Goal: Find specific page/section: Locate a particular part of the current website

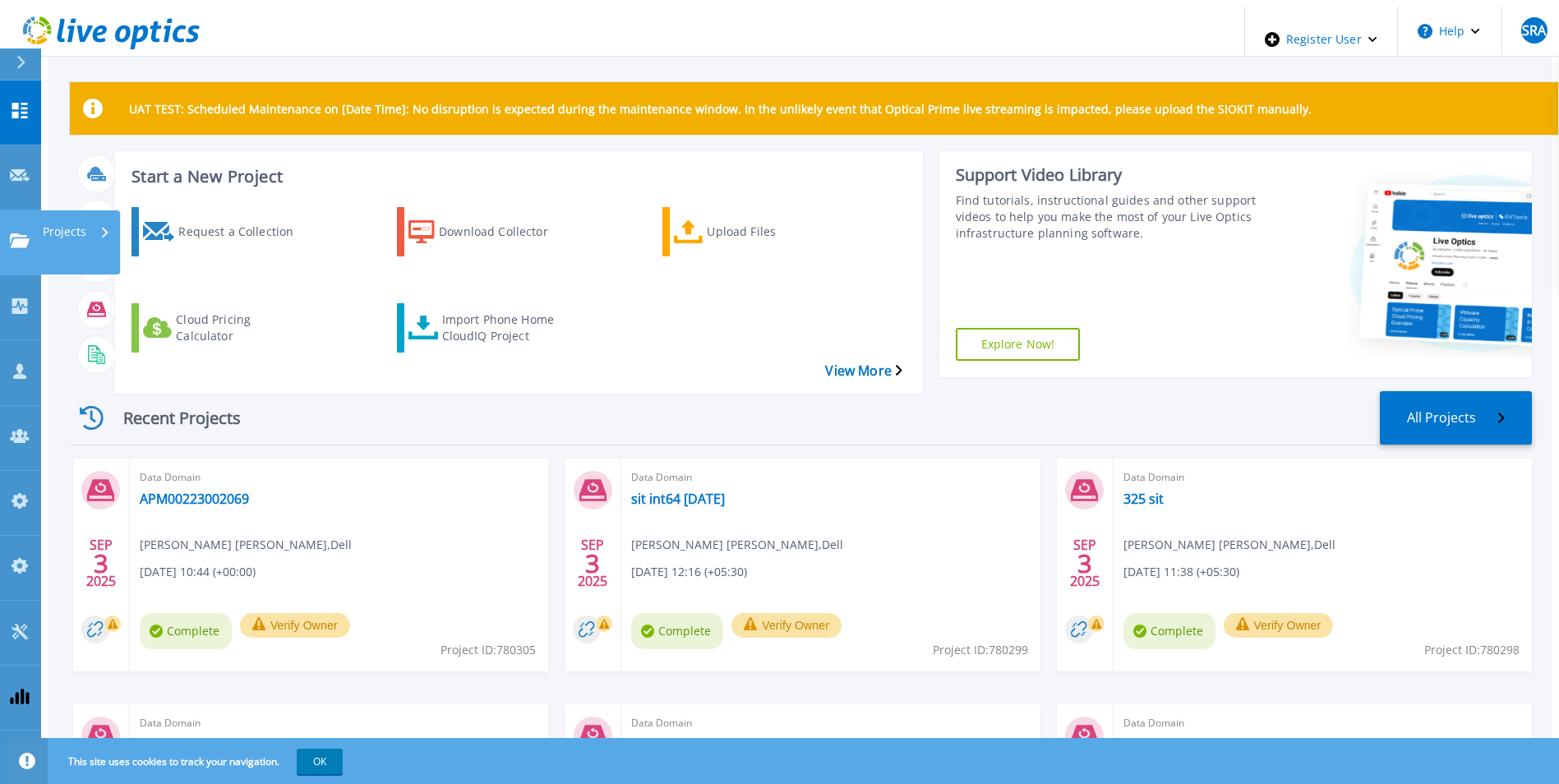
click at [27, 233] on icon at bounding box center [20, 240] width 20 height 14
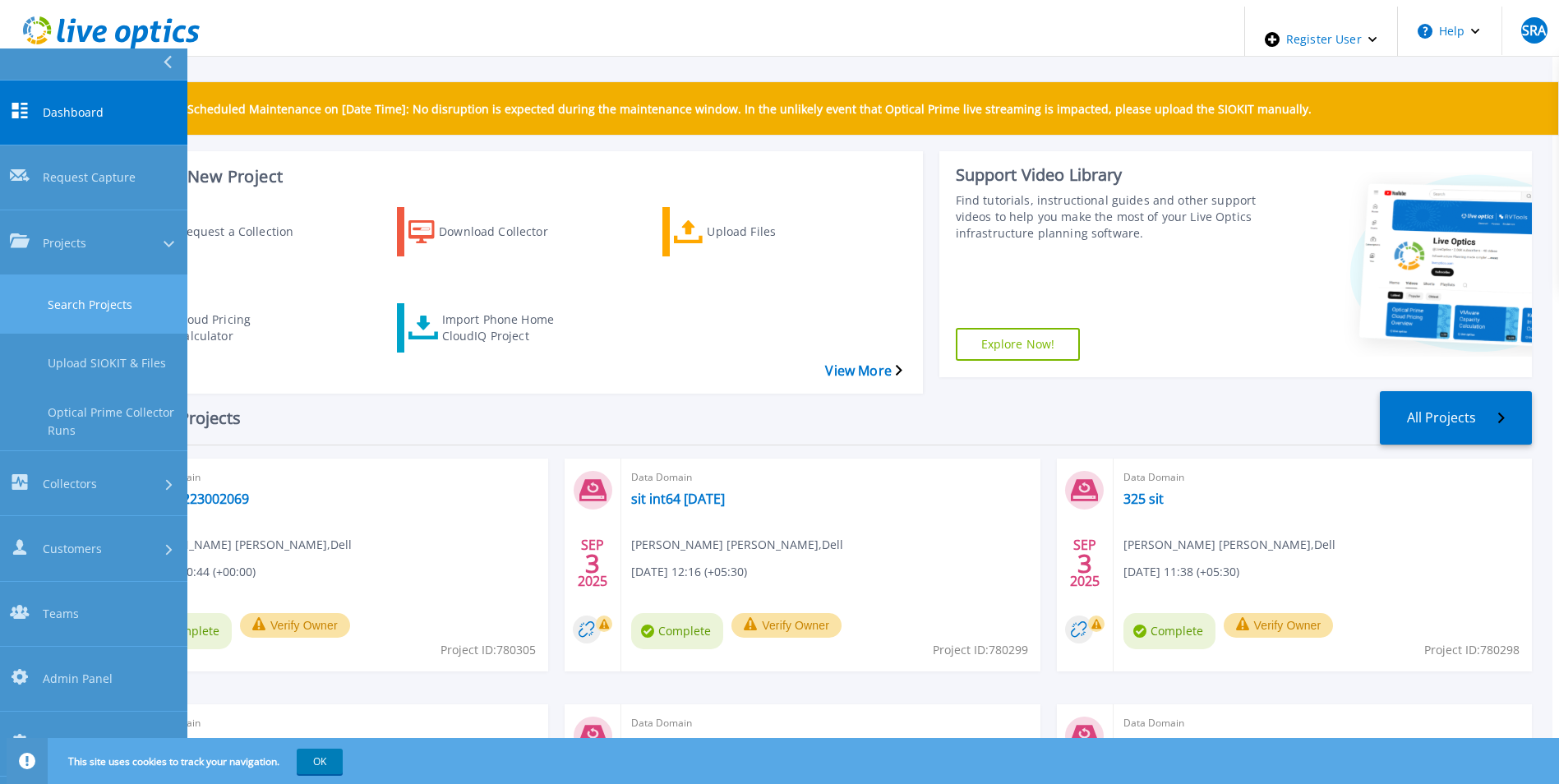
click at [72, 275] on link "Search Projects" at bounding box center [93, 304] width 188 height 58
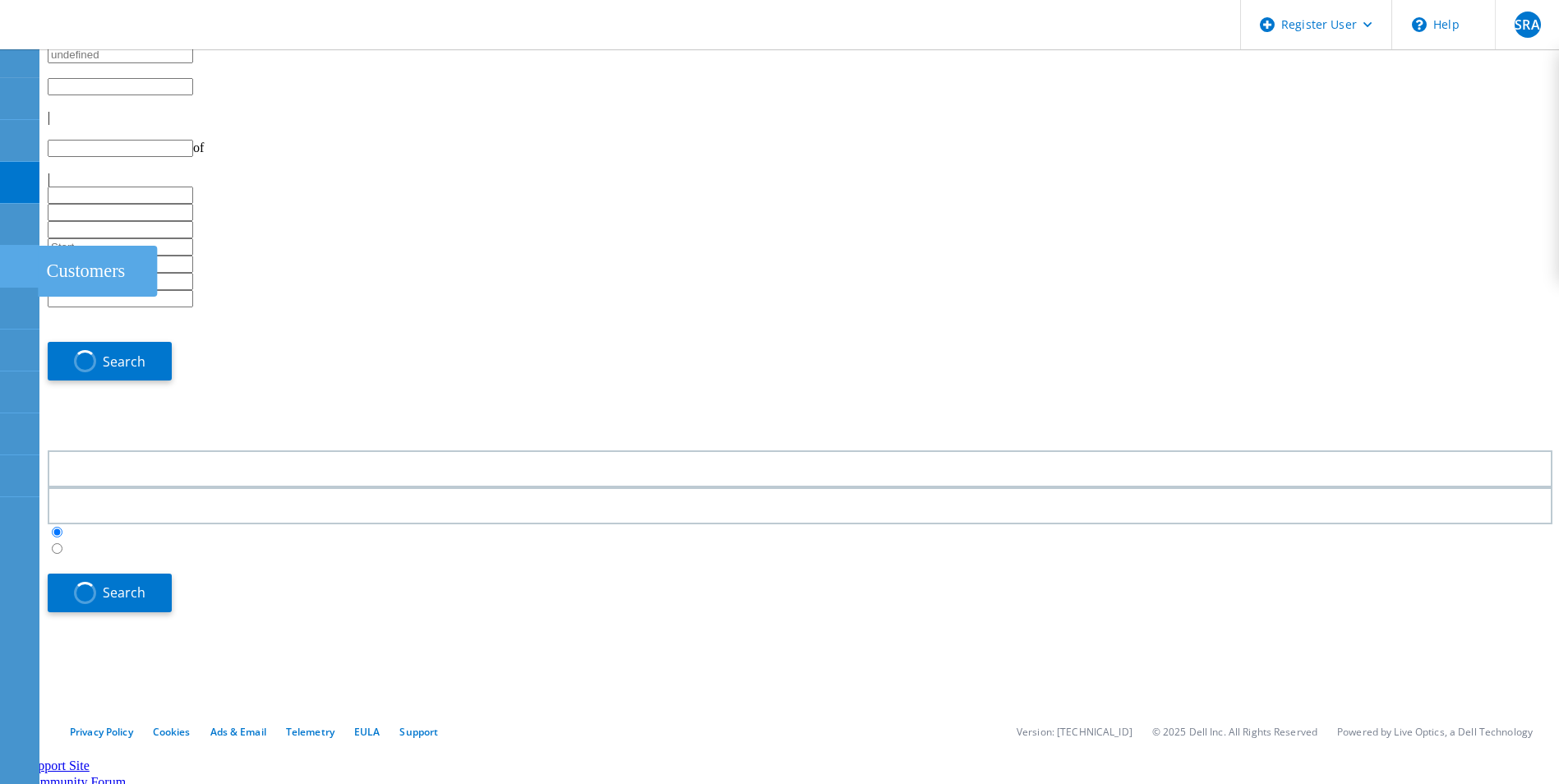
type input "1"
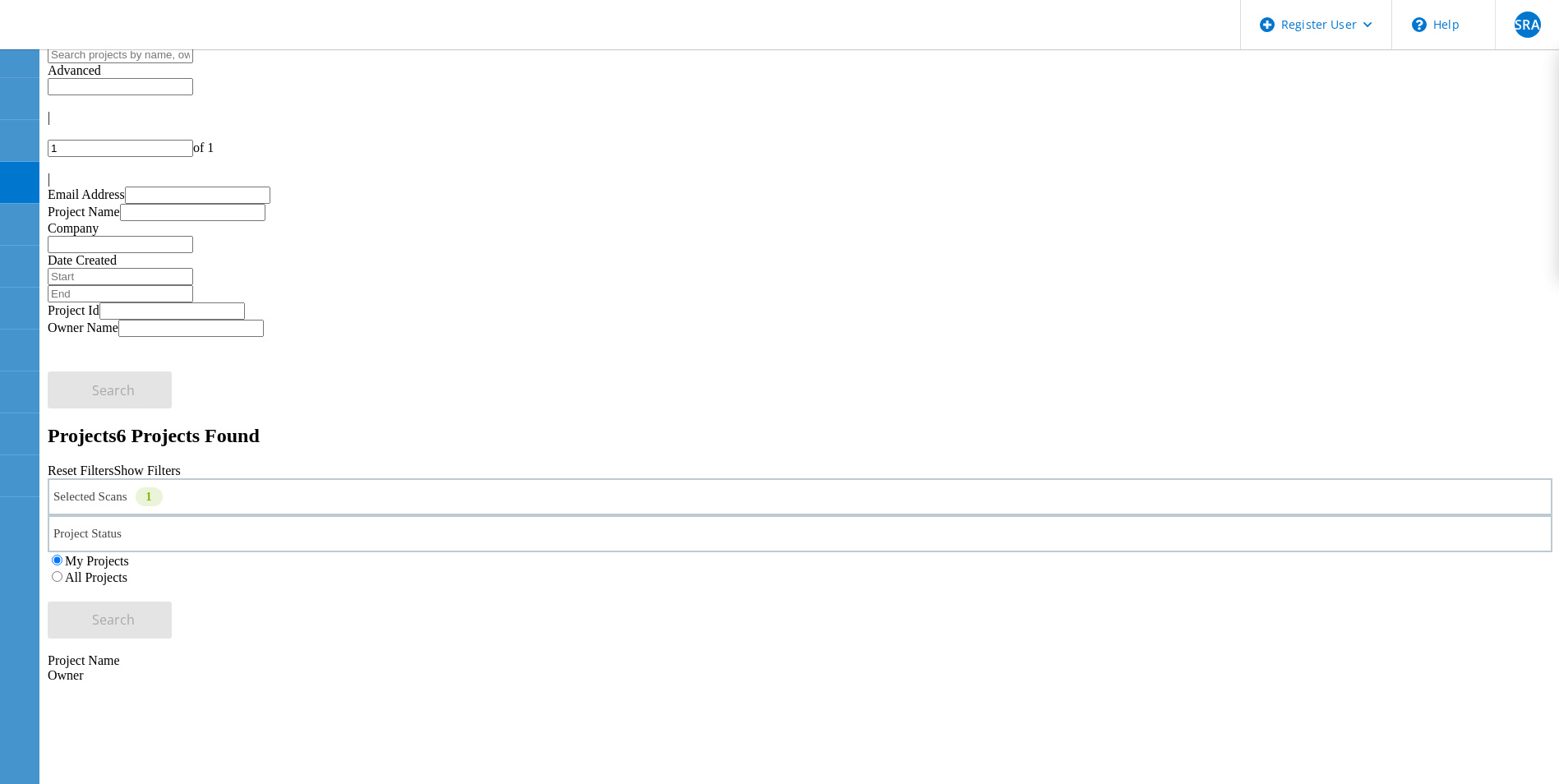
click at [193, 64] on input "text" at bounding box center [120, 54] width 145 height 17
paste input "Tibathon"
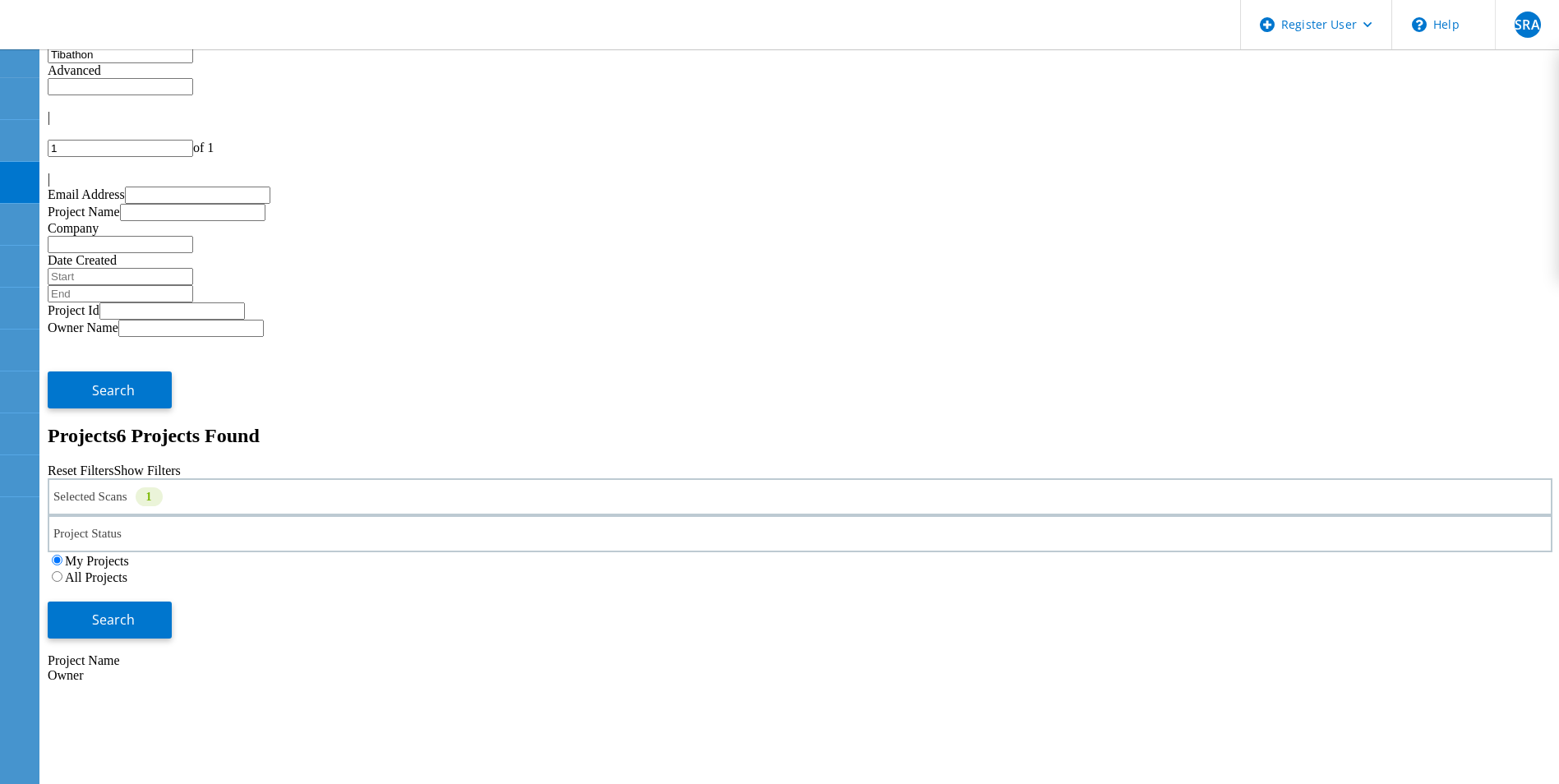
type input "Tibathon"
click at [389, 478] on div "Selected Scans 1" at bounding box center [800, 496] width 1505 height 37
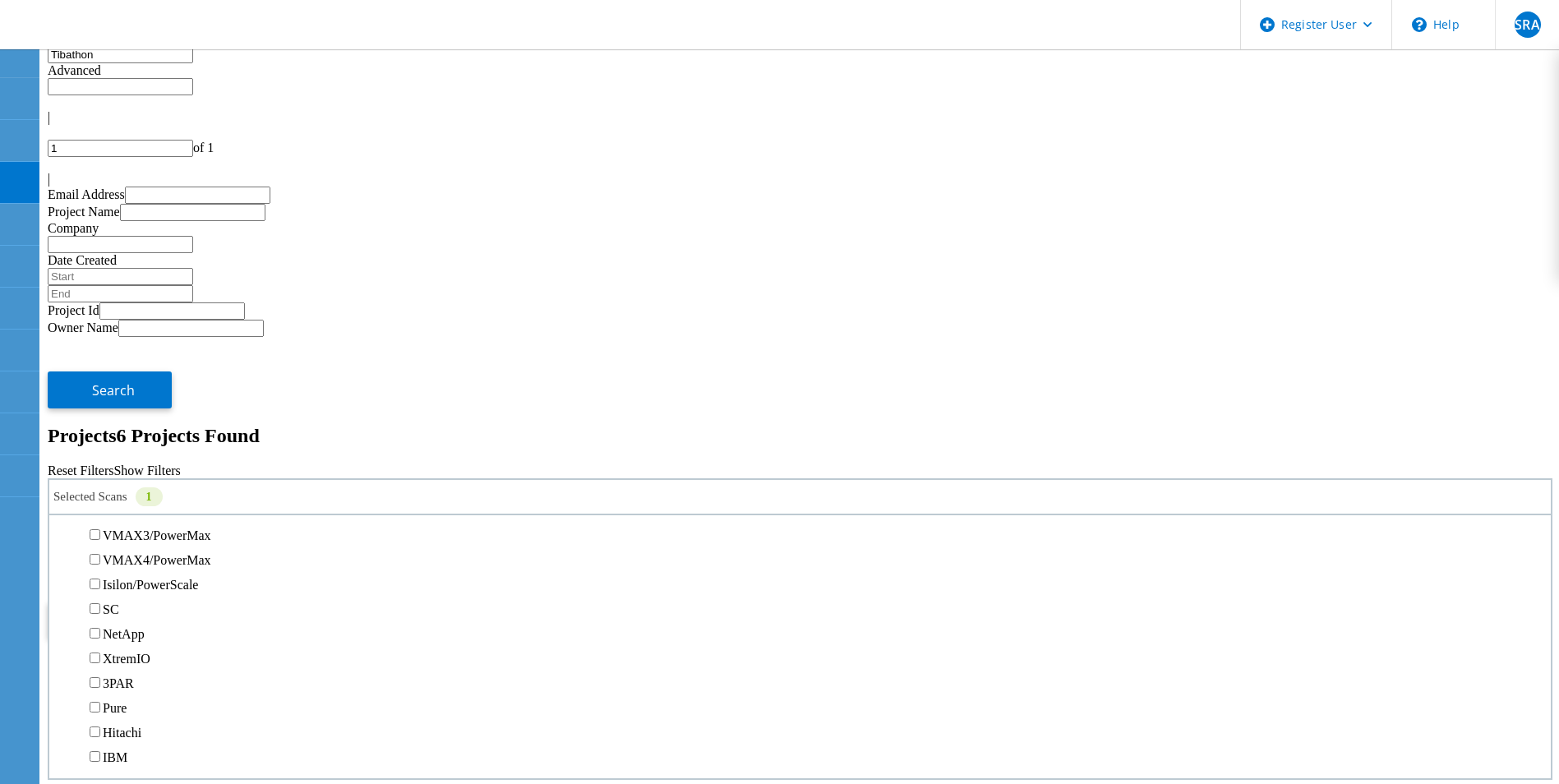
scroll to position [411, 0]
click at [127, 571] on label "All Projects" at bounding box center [96, 578] width 63 height 14
click at [63, 571] on input "All Projects" at bounding box center [57, 576] width 11 height 11
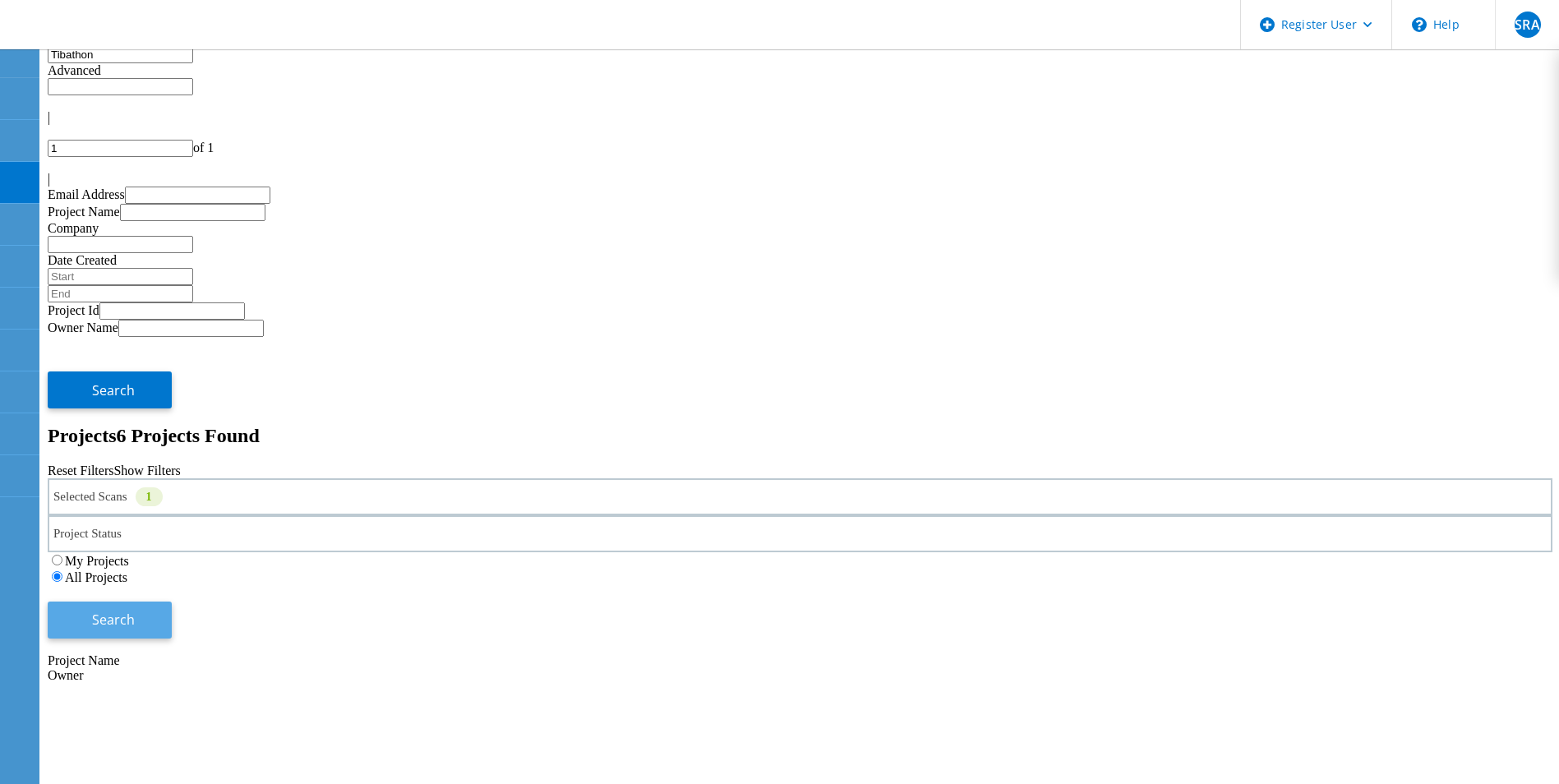
click at [135, 610] on span "Search" at bounding box center [114, 619] width 43 height 18
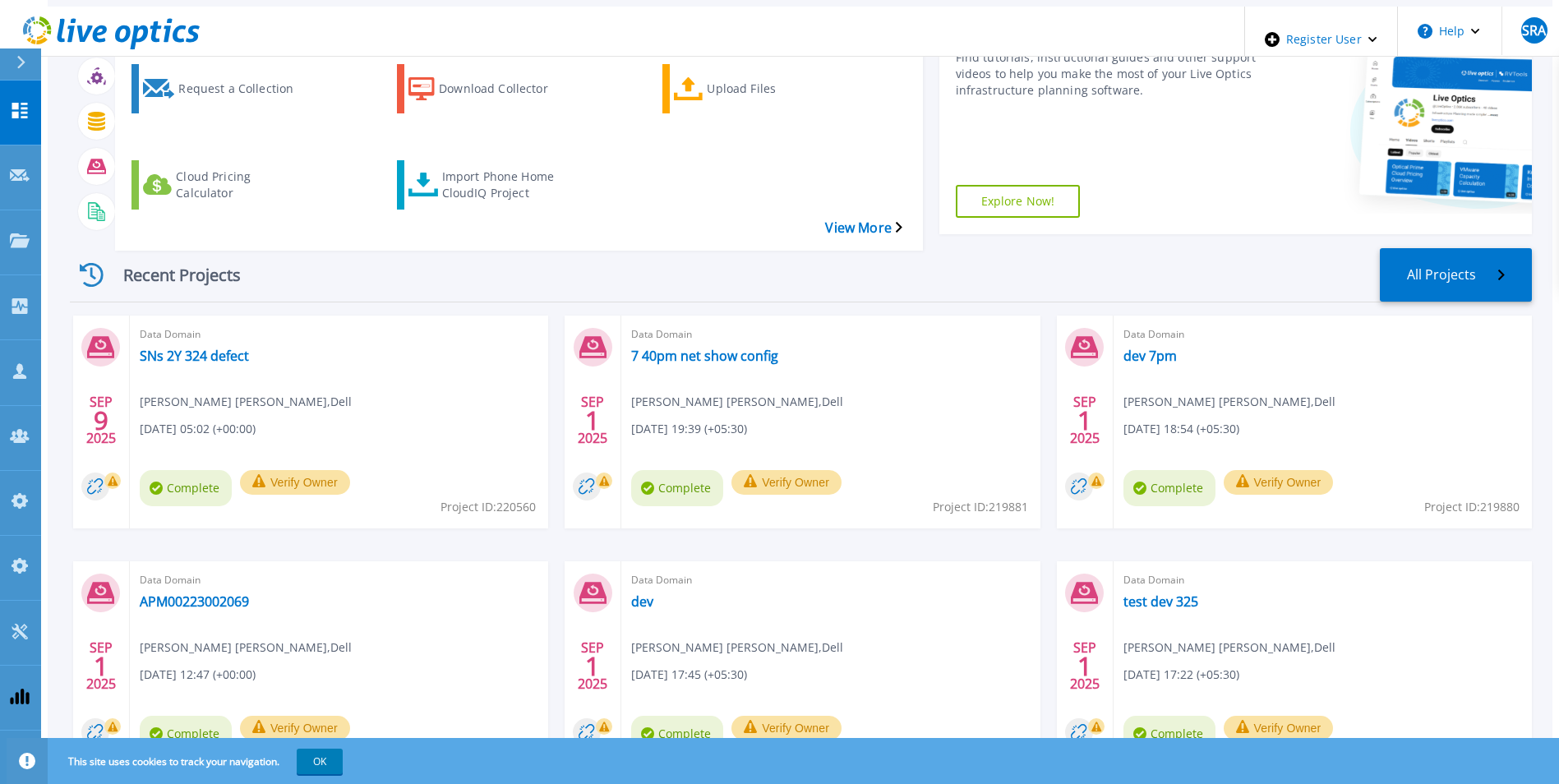
scroll to position [164, 0]
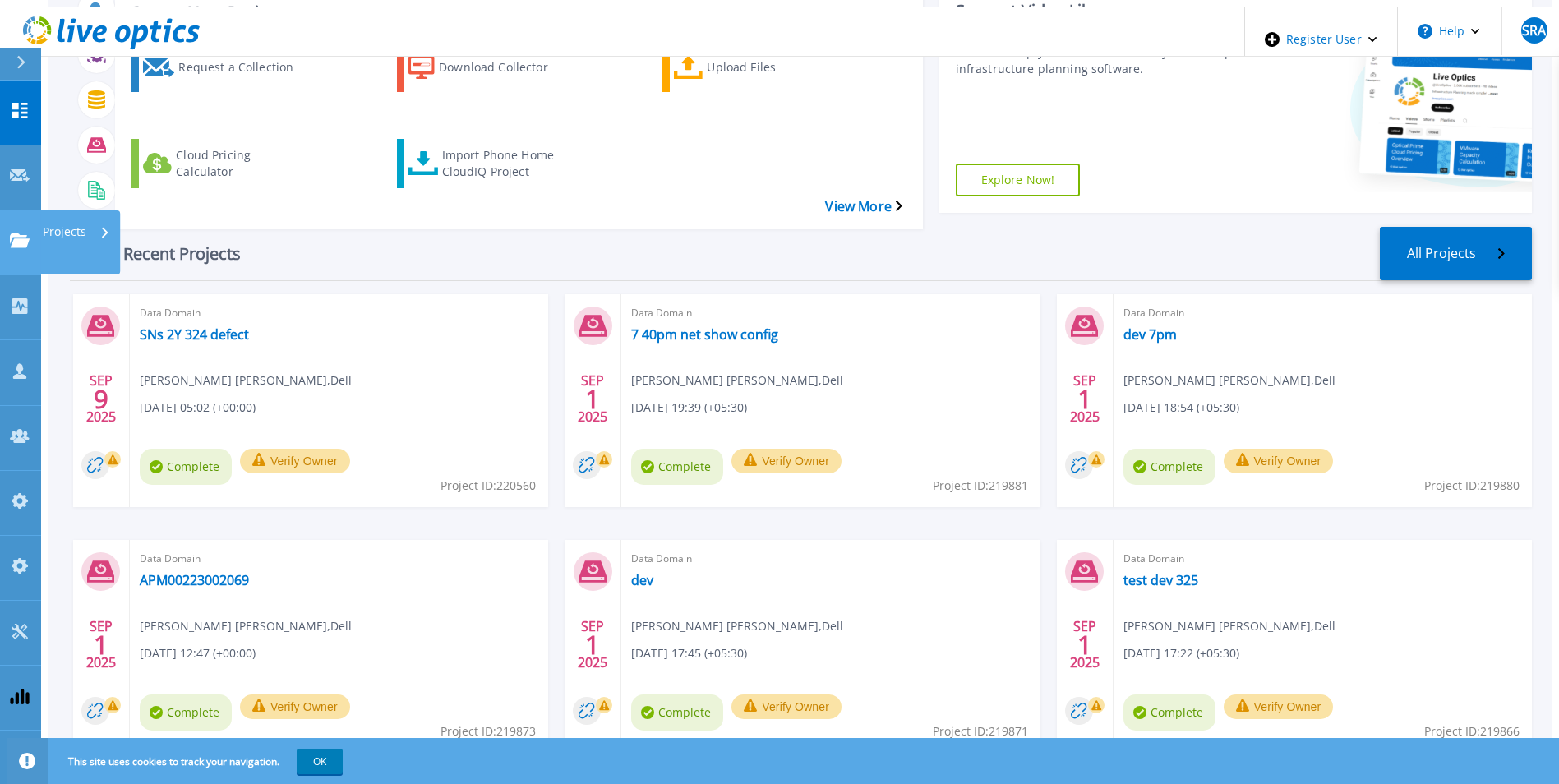
click at [23, 210] on link "Projects Projects" at bounding box center [21, 242] width 41 height 65
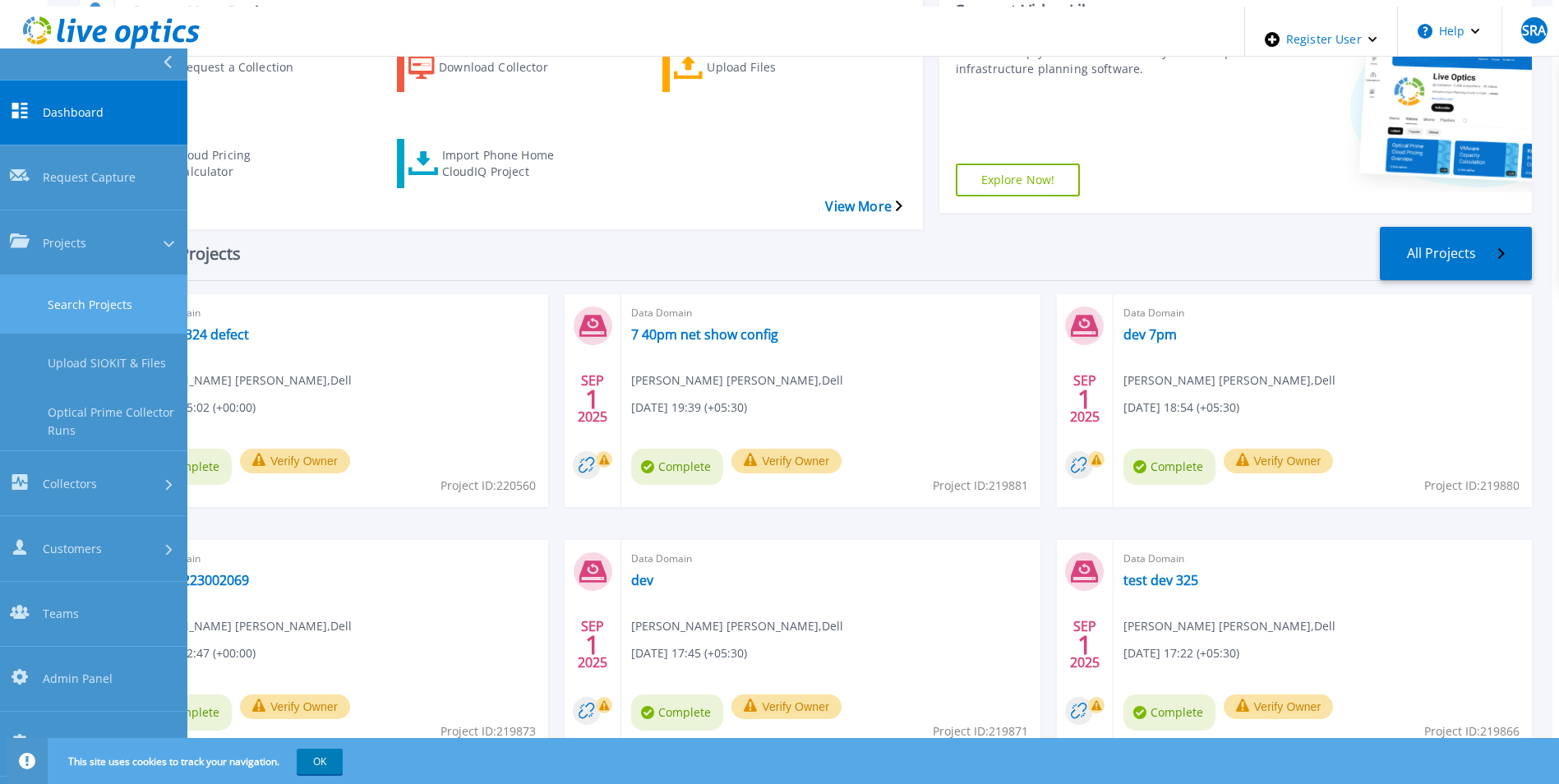
click at [71, 275] on link "Search Projects" at bounding box center [93, 304] width 188 height 58
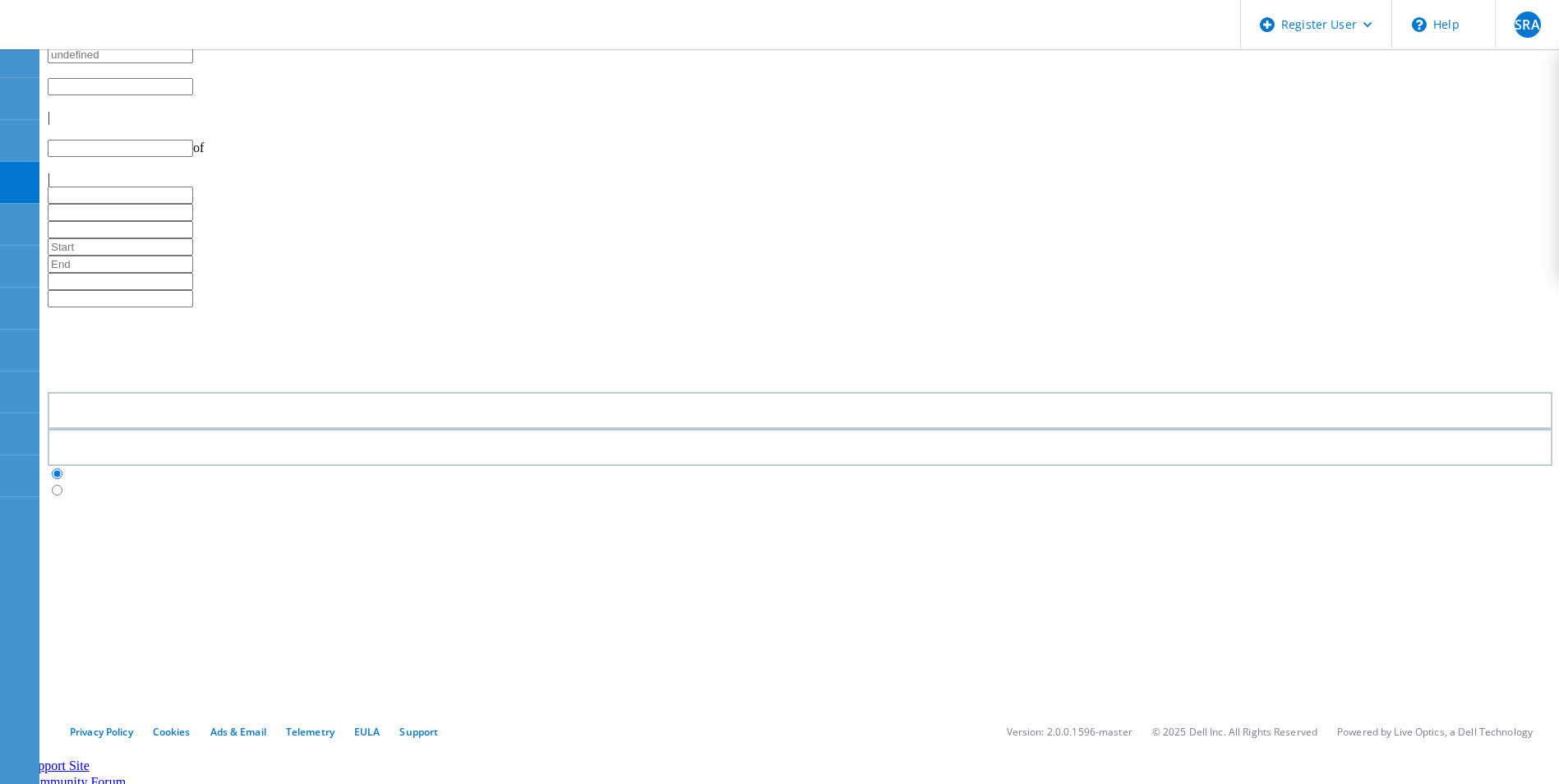
type input "1"
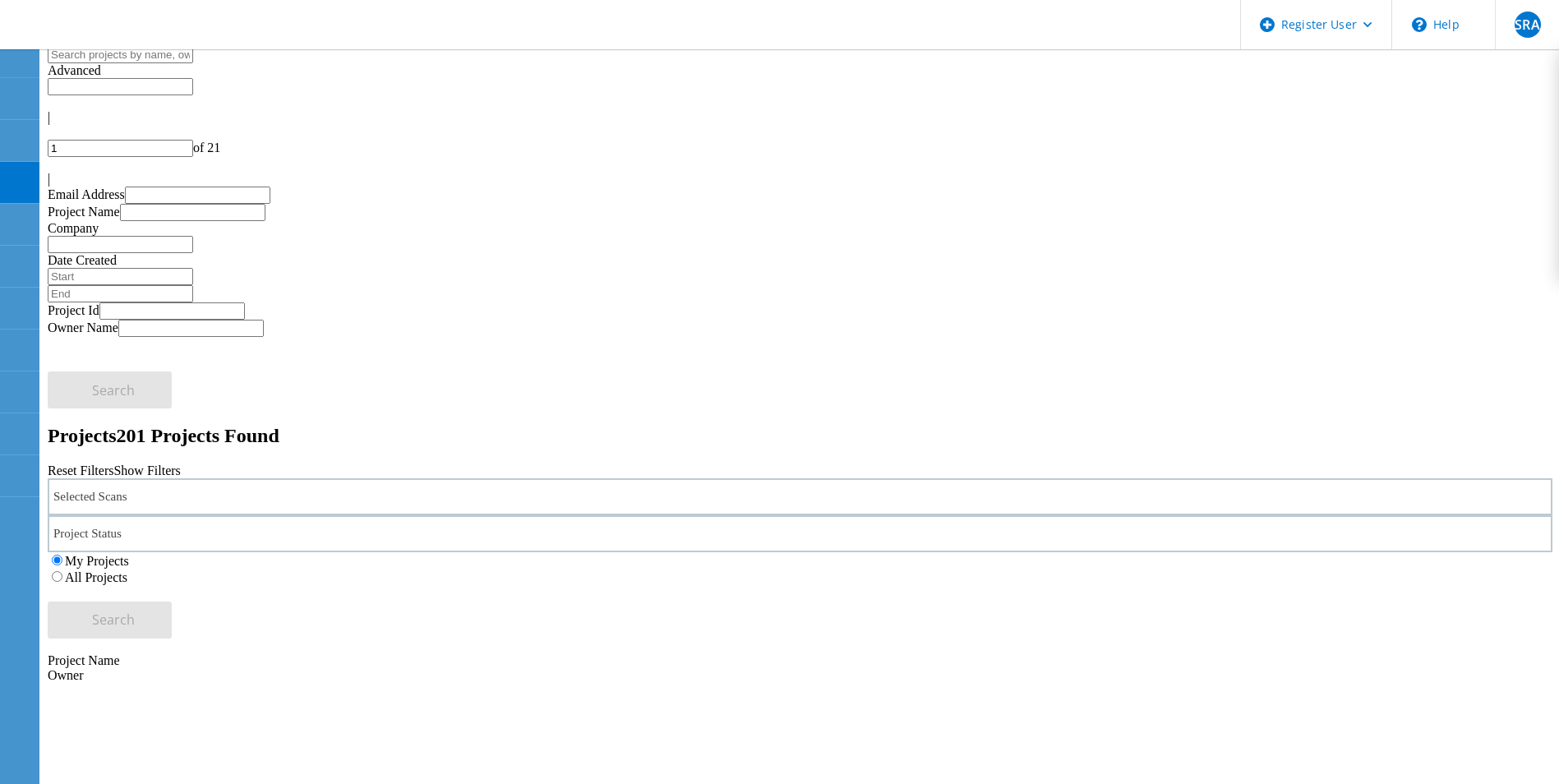
click at [400, 478] on div "Selected Scans" at bounding box center [800, 496] width 1505 height 37
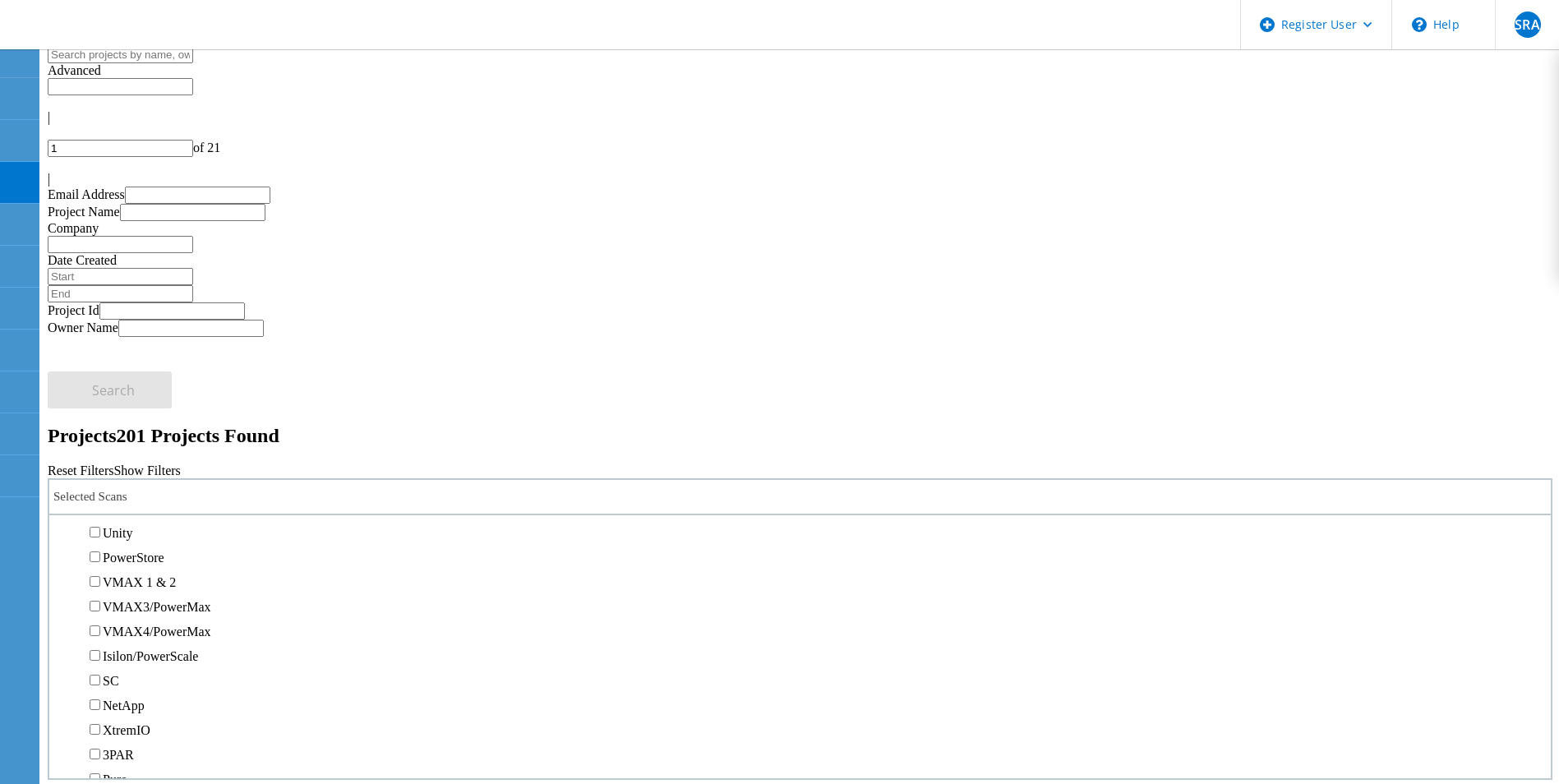
click at [138, 551] on label "PowerStore" at bounding box center [133, 558] width 62 height 14
click at [101, 551] on input "PowerStore" at bounding box center [95, 556] width 11 height 11
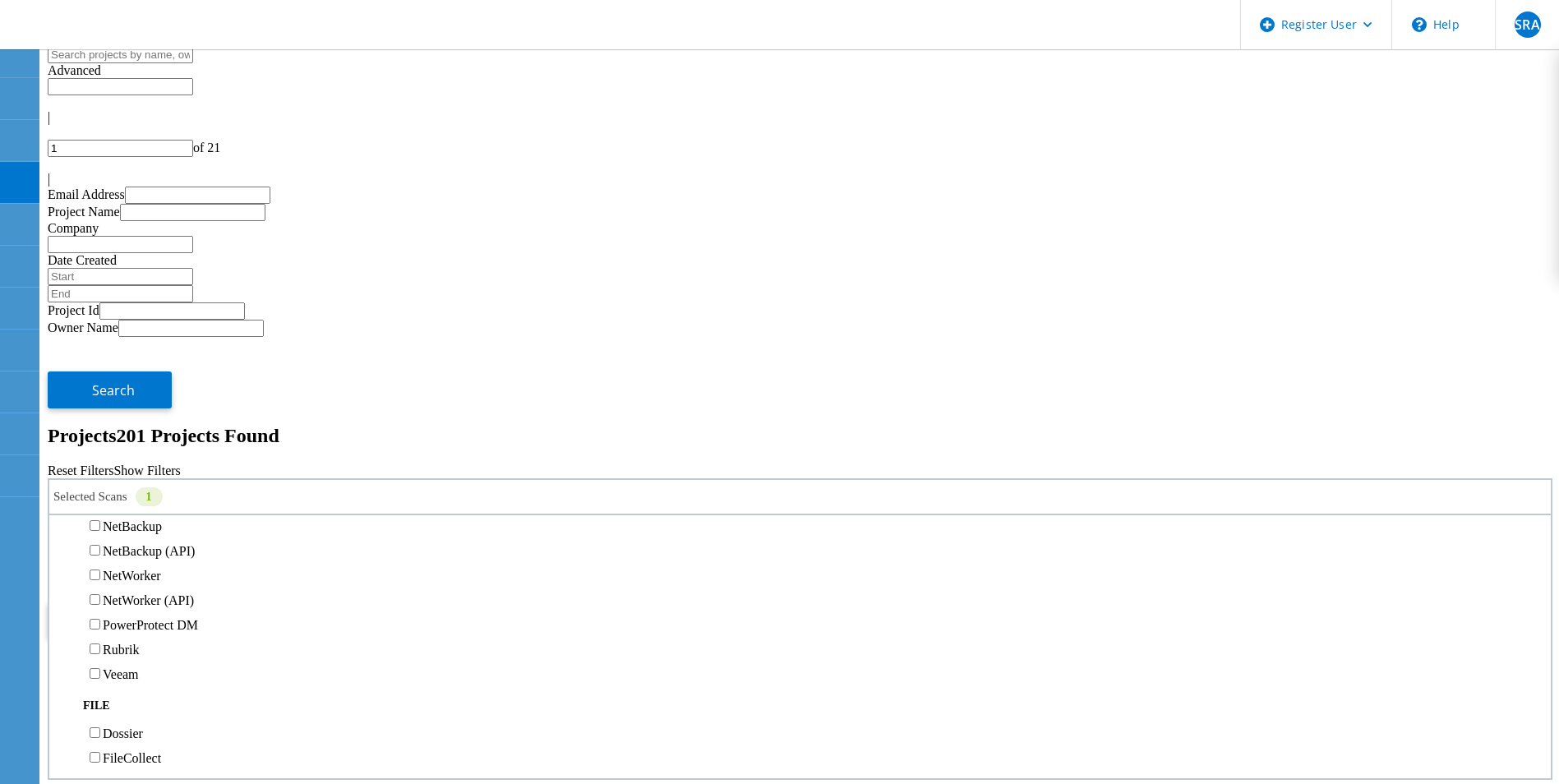
scroll to position [1067, 0]
click at [127, 571] on label "All Projects" at bounding box center [96, 578] width 63 height 14
click at [63, 571] on input "All Projects" at bounding box center [57, 576] width 11 height 11
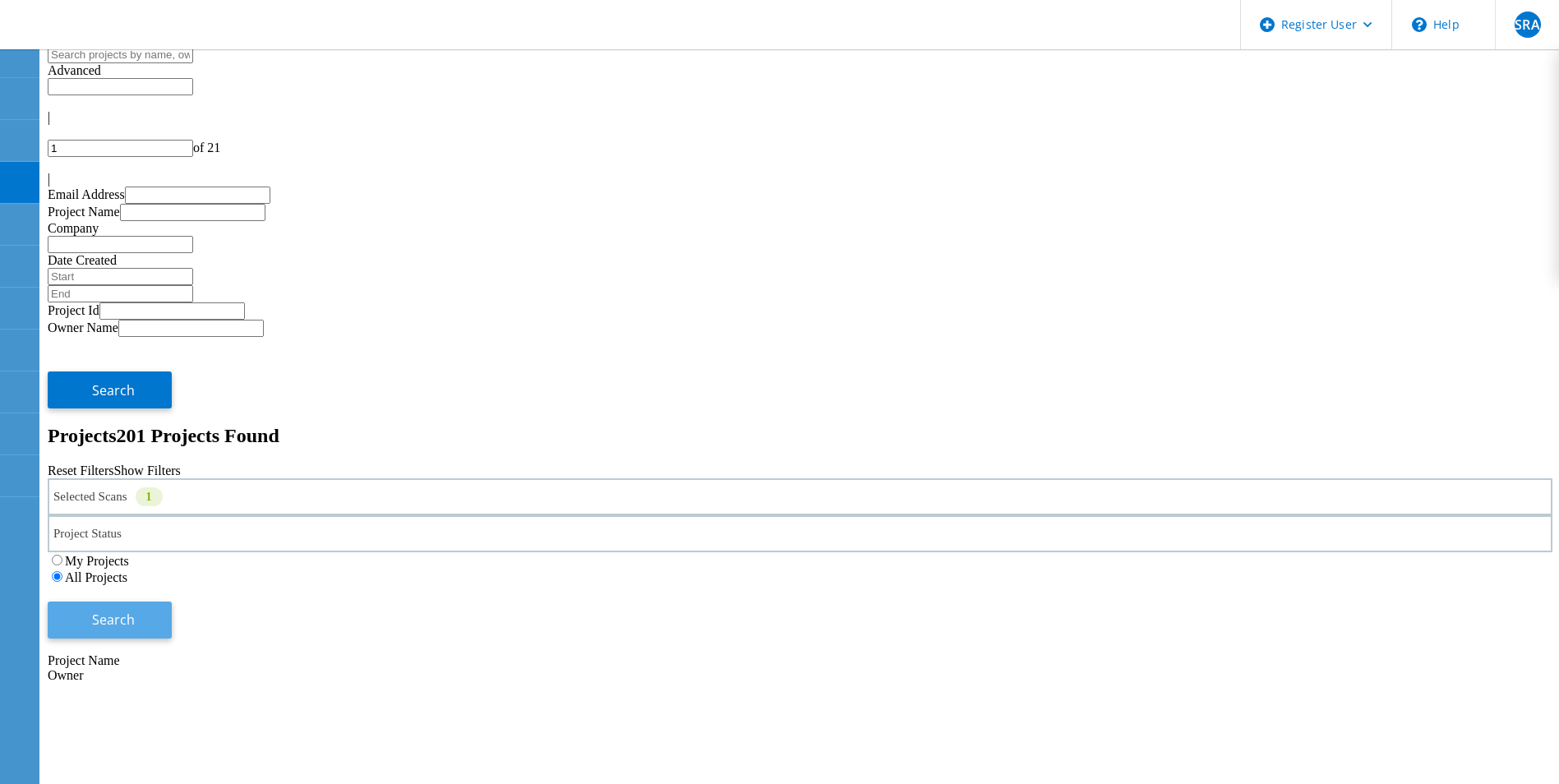
click at [171, 601] on button "Search" at bounding box center [109, 619] width 124 height 37
click at [193, 64] on input "text" at bounding box center [120, 54] width 145 height 17
paste input "Tibathon"
type input "Tibathon"
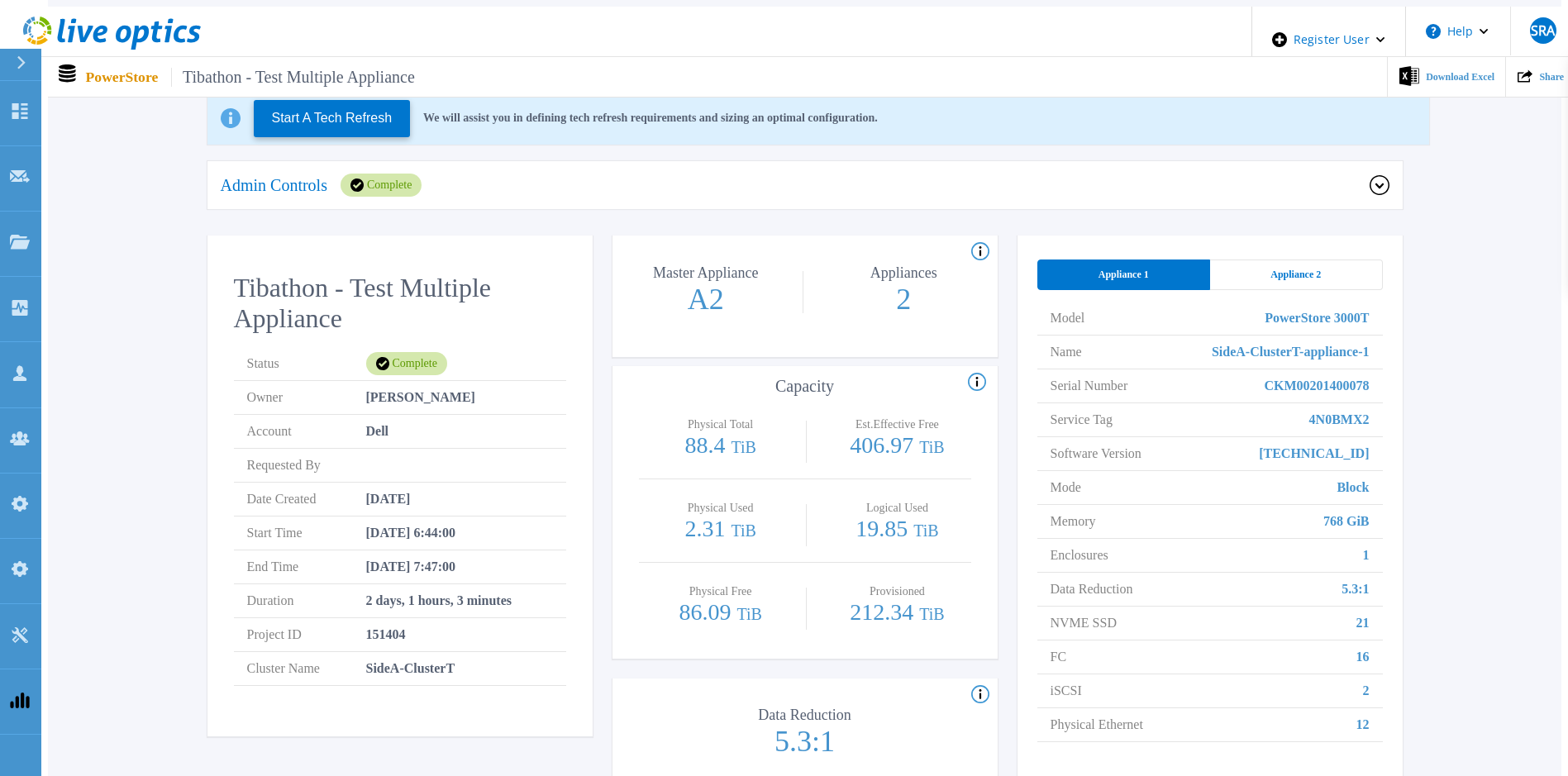
scroll to position [165, 0]
click at [1333, 270] on div "Appliance 2" at bounding box center [1296, 273] width 172 height 31
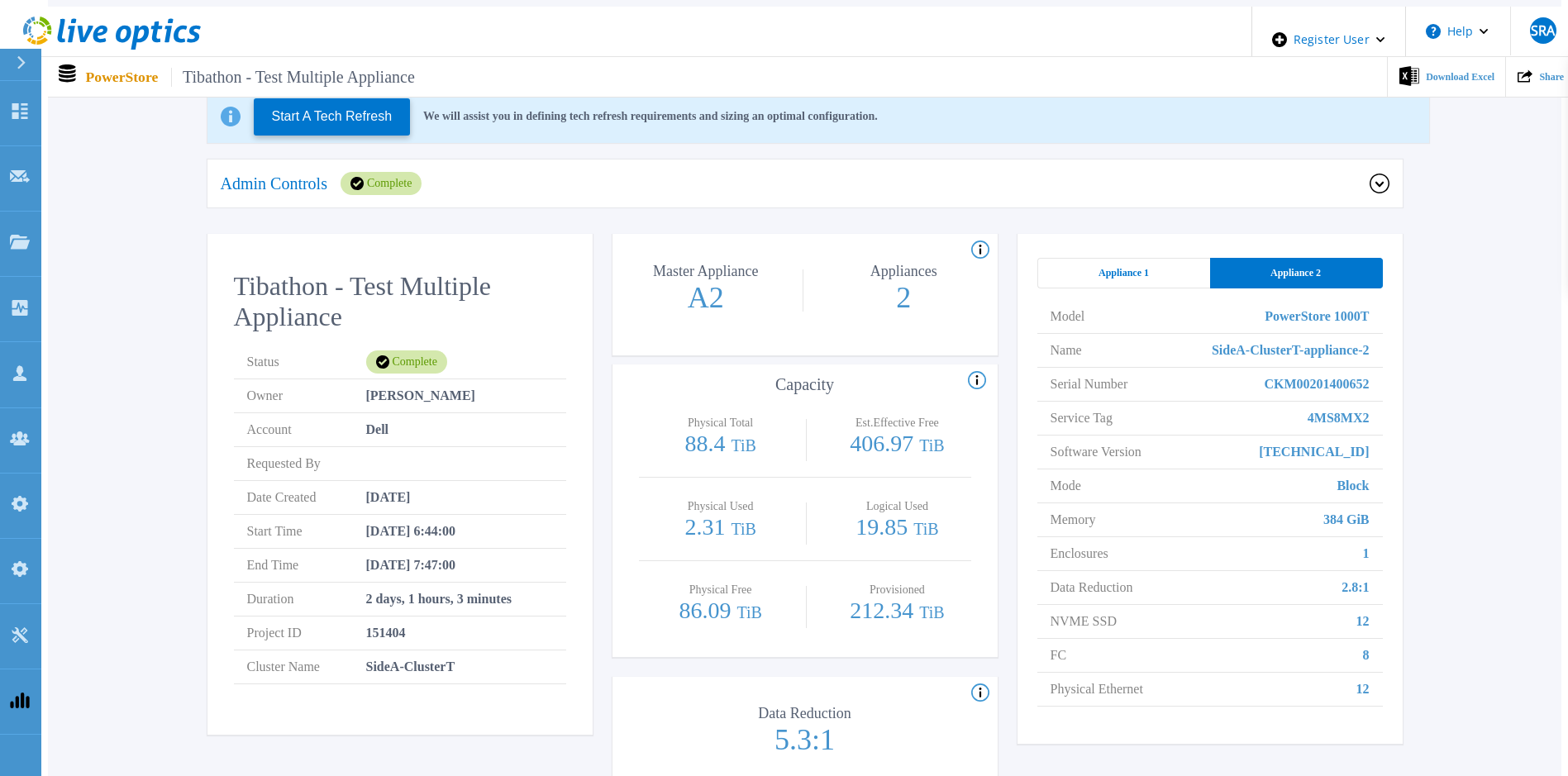
click at [527, 171] on div "Admin Controls Complete" at bounding box center [795, 183] width 1149 height 23
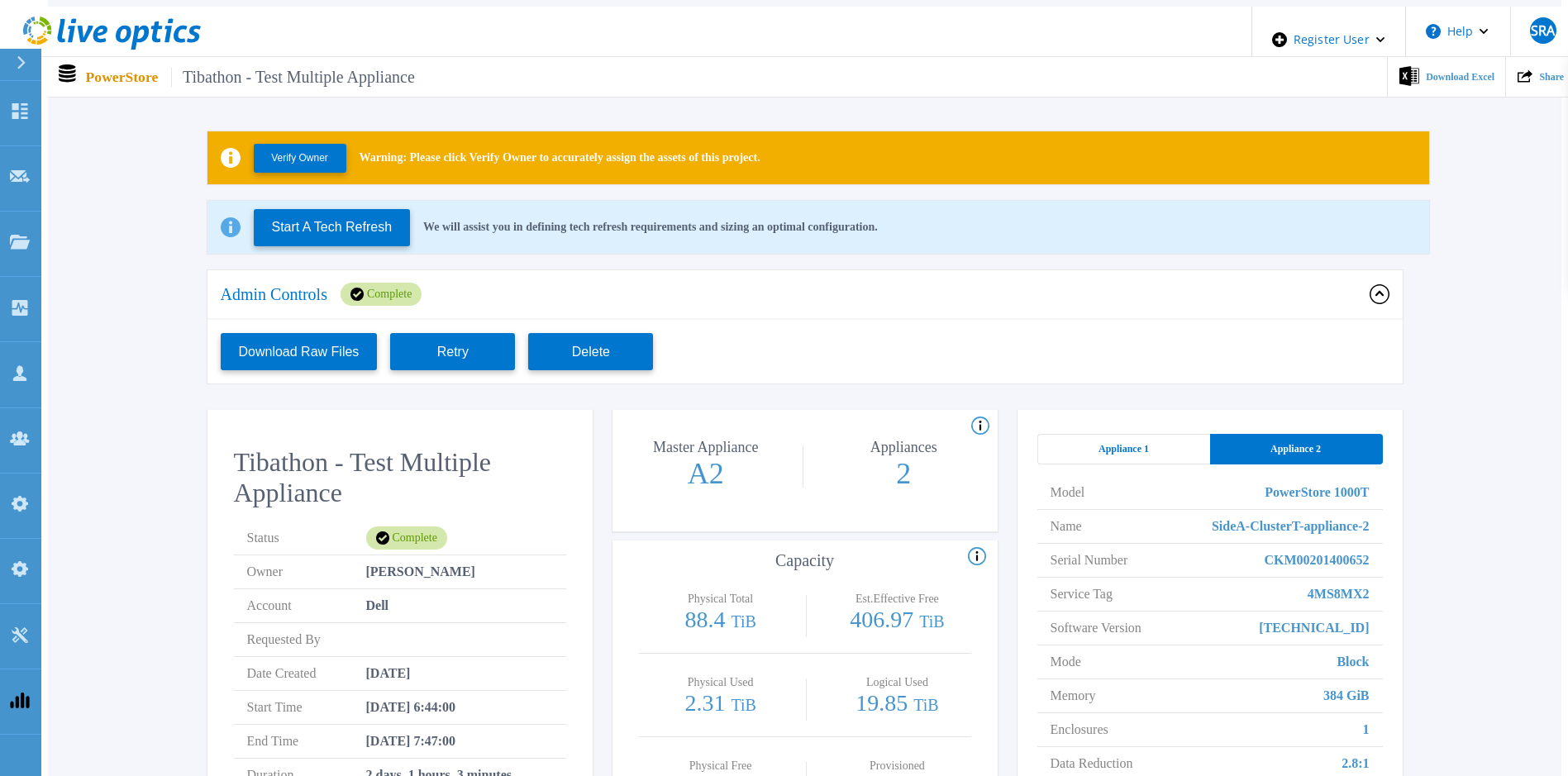
scroll to position [83, 0]
